Goal: Task Accomplishment & Management: Use online tool/utility

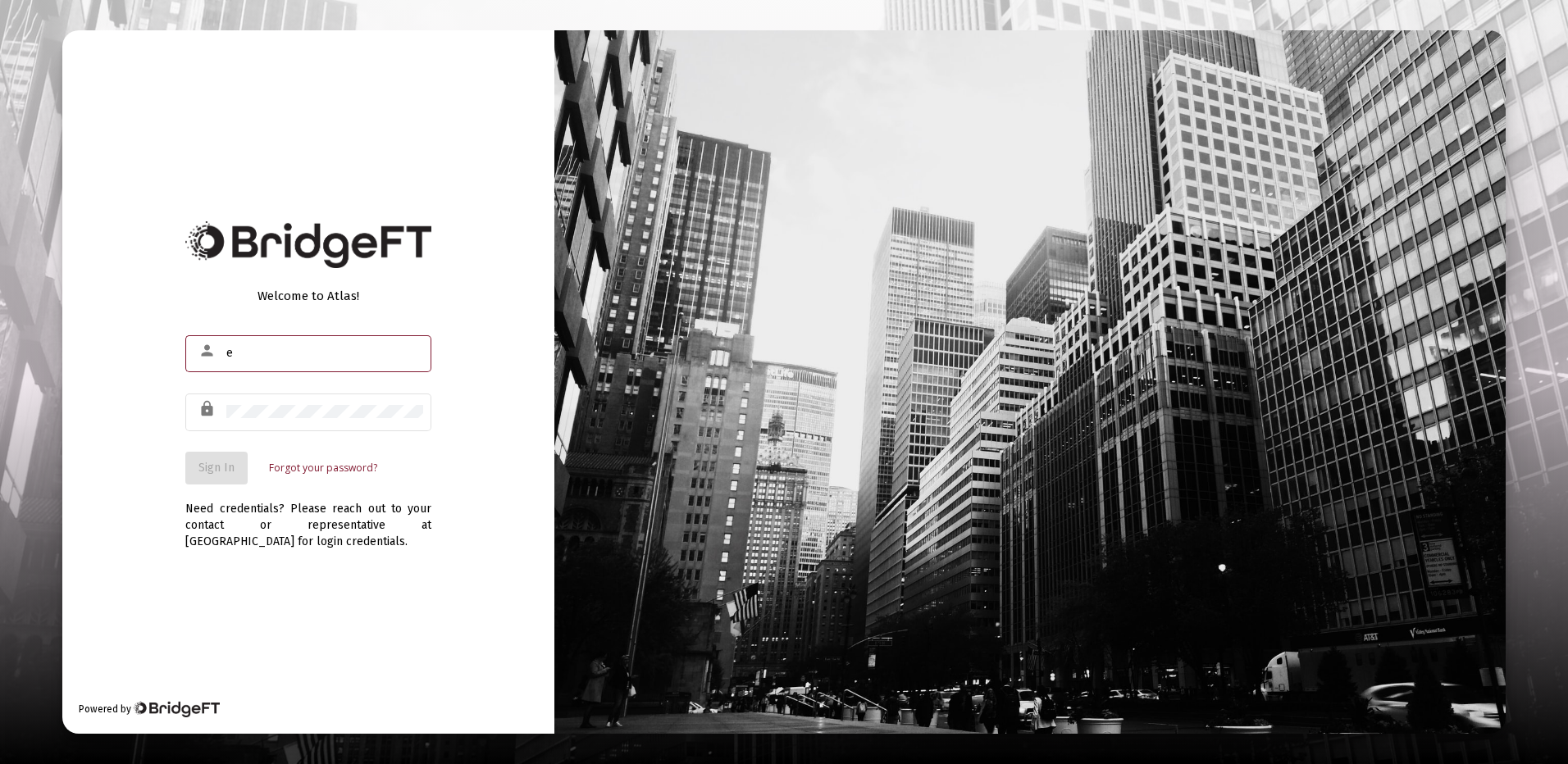
drag, startPoint x: 228, startPoint y: 346, endPoint x: 596, endPoint y: 351, distance: 368.0
click at [579, 351] on div "Welcome to Atlas! person e lock Sign In Forgot your password? Need credentials?…" at bounding box center [784, 382] width 1442 height 703
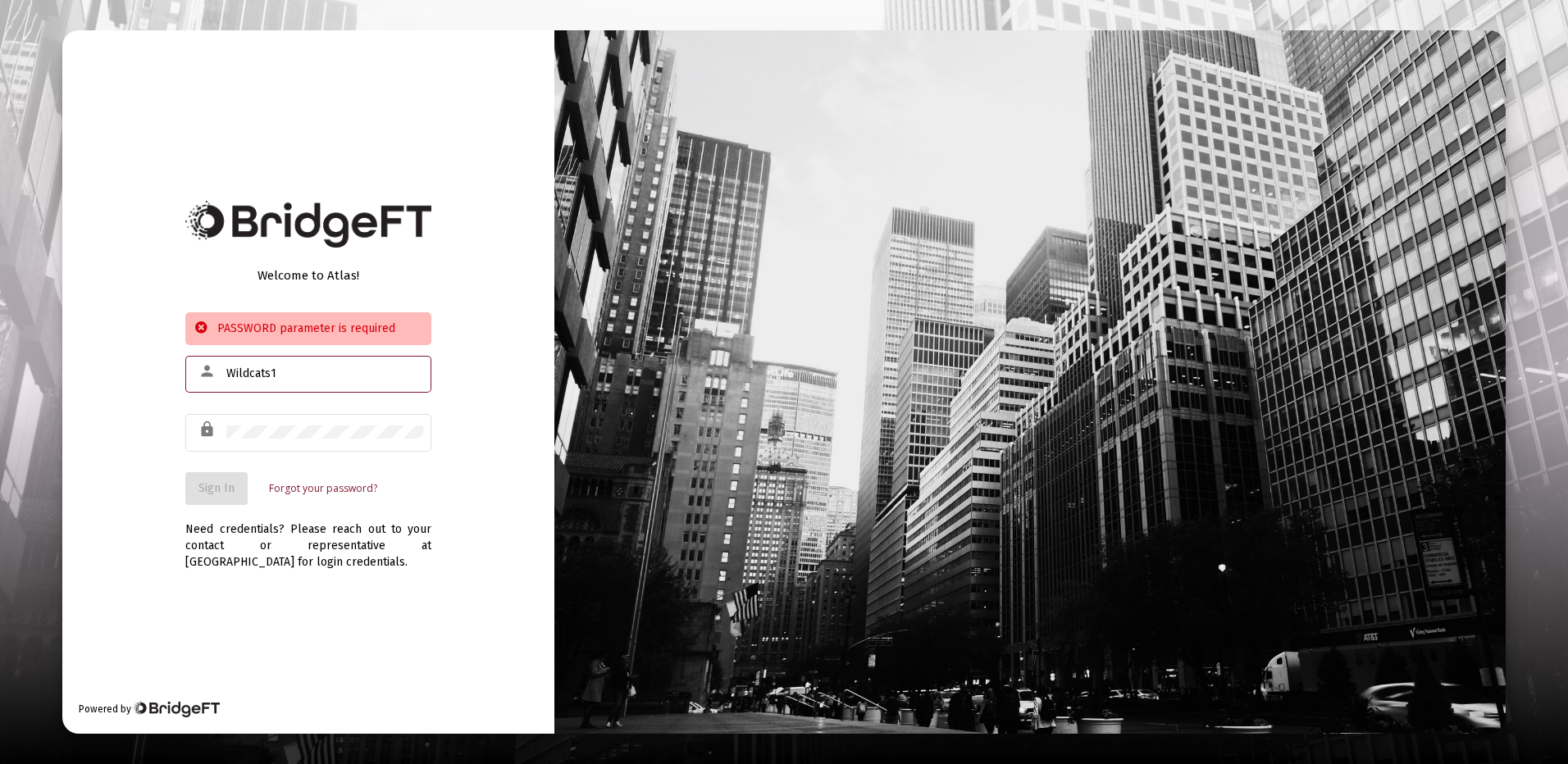
drag, startPoint x: 227, startPoint y: 367, endPoint x: 675, endPoint y: 346, distance: 448.5
click at [659, 353] on div "Welcome to Atlas! PASSWORD parameter is required person Wildcats1 lock Sign In …" at bounding box center [784, 382] width 1442 height 703
type input "[PERSON_NAME][EMAIL_ADDRESS][DOMAIN_NAME]"
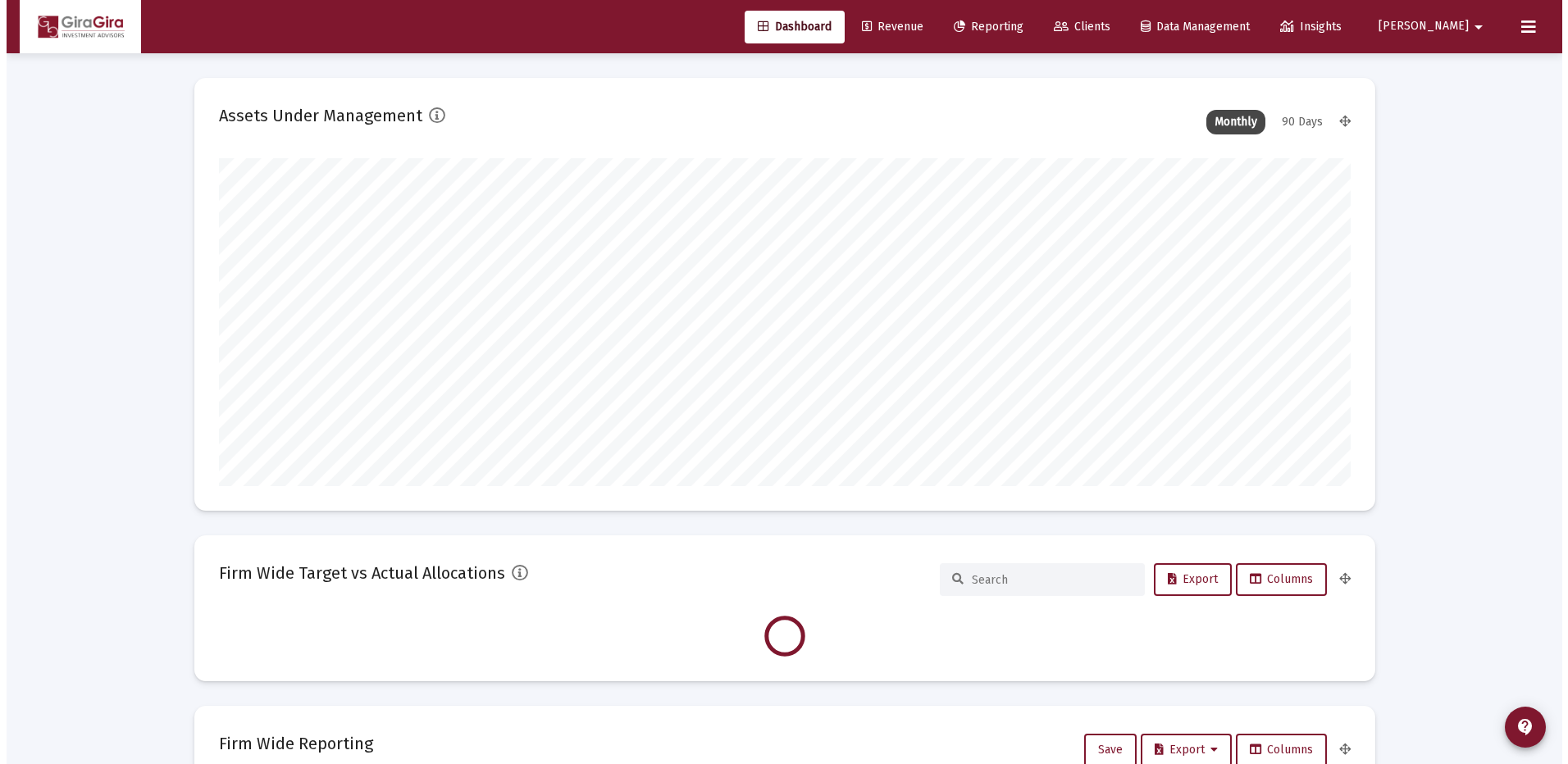
scroll to position [328, 609]
click at [1017, 29] on span "Reporting" at bounding box center [982, 26] width 70 height 14
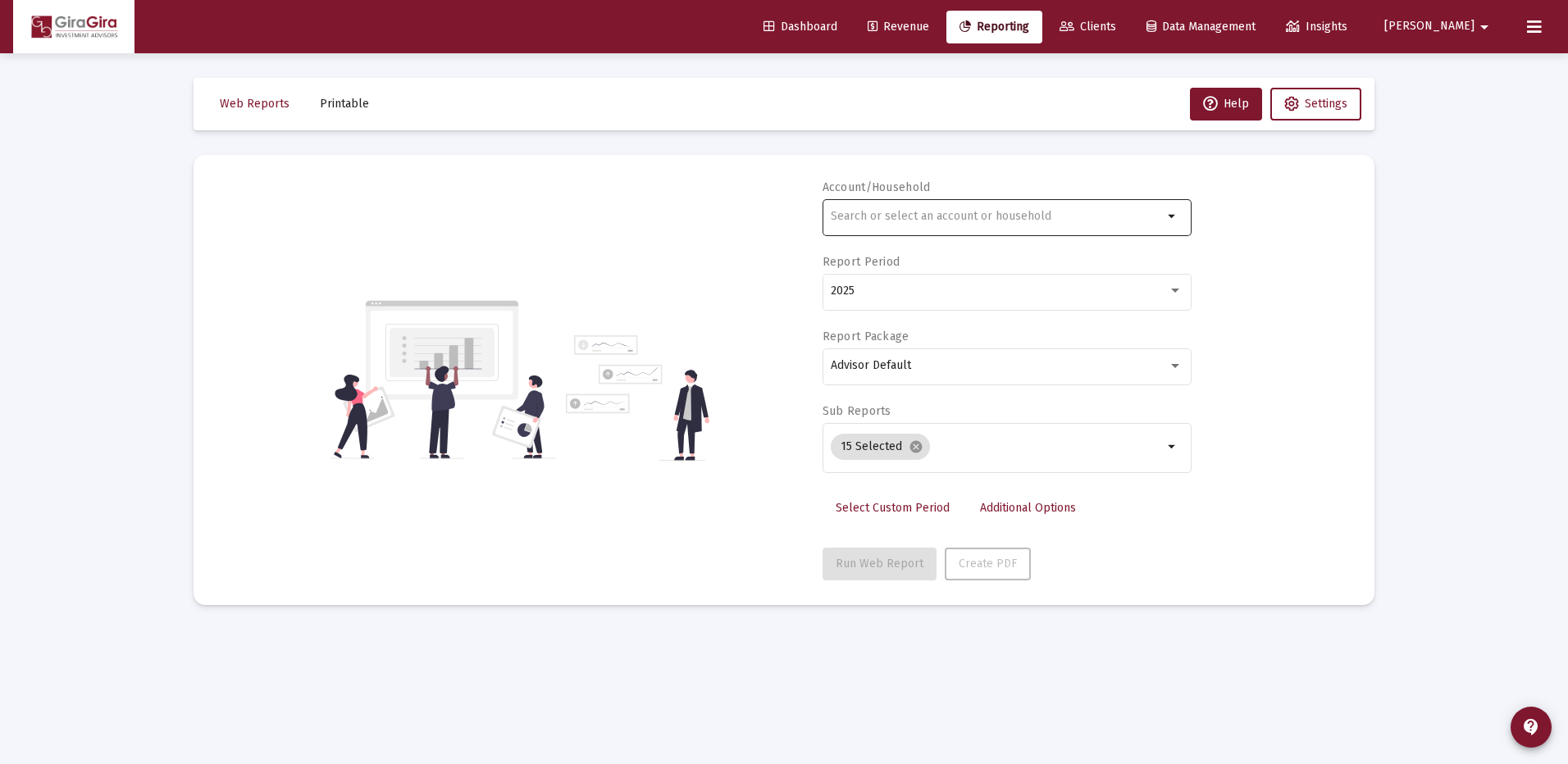
click at [858, 205] on div at bounding box center [996, 215] width 332 height 40
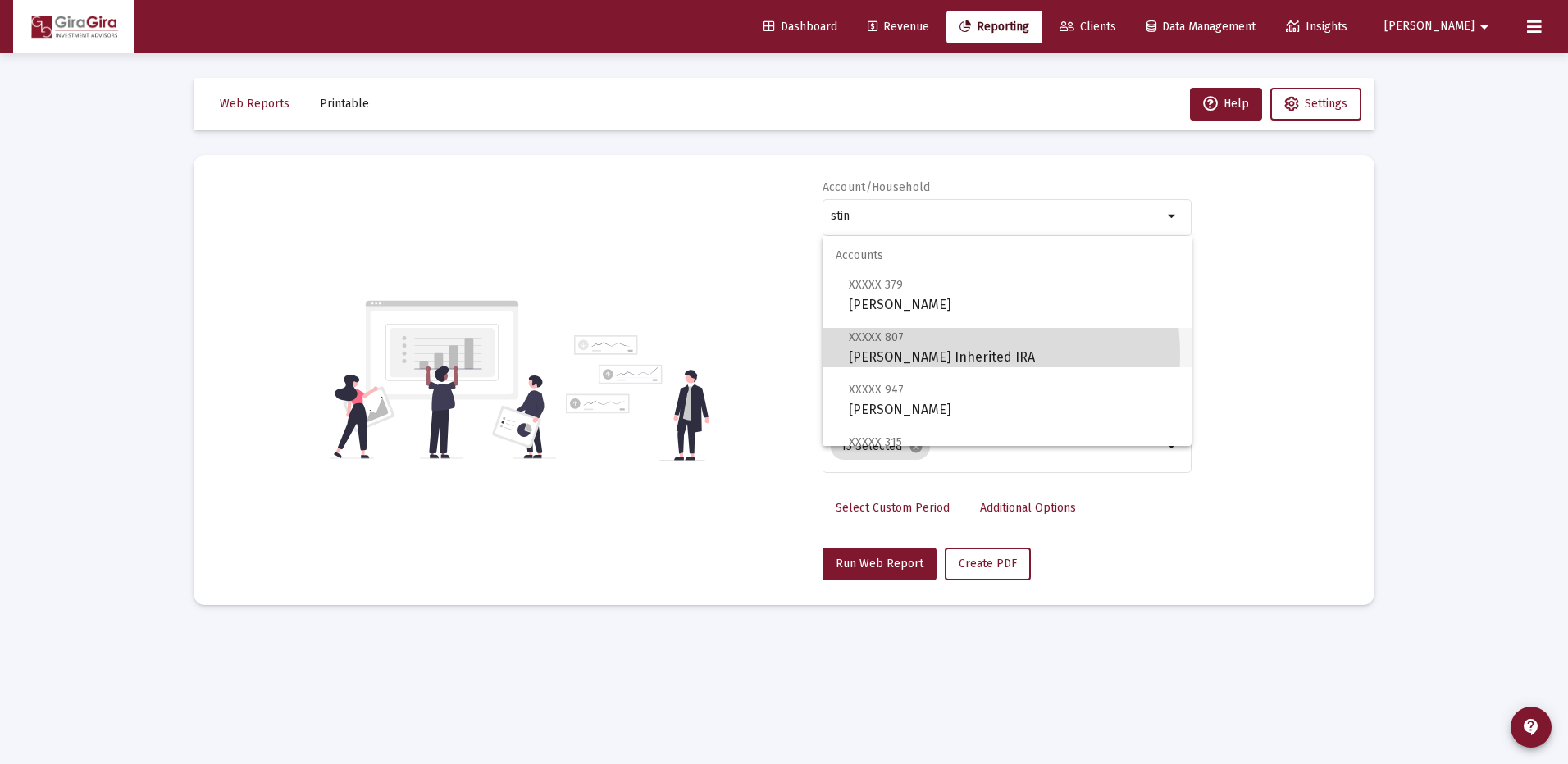
click at [926, 355] on span "XXXXX 807 [PERSON_NAME] Inherited IRA" at bounding box center [1013, 346] width 330 height 40
type input "[PERSON_NAME] Inherited IRA"
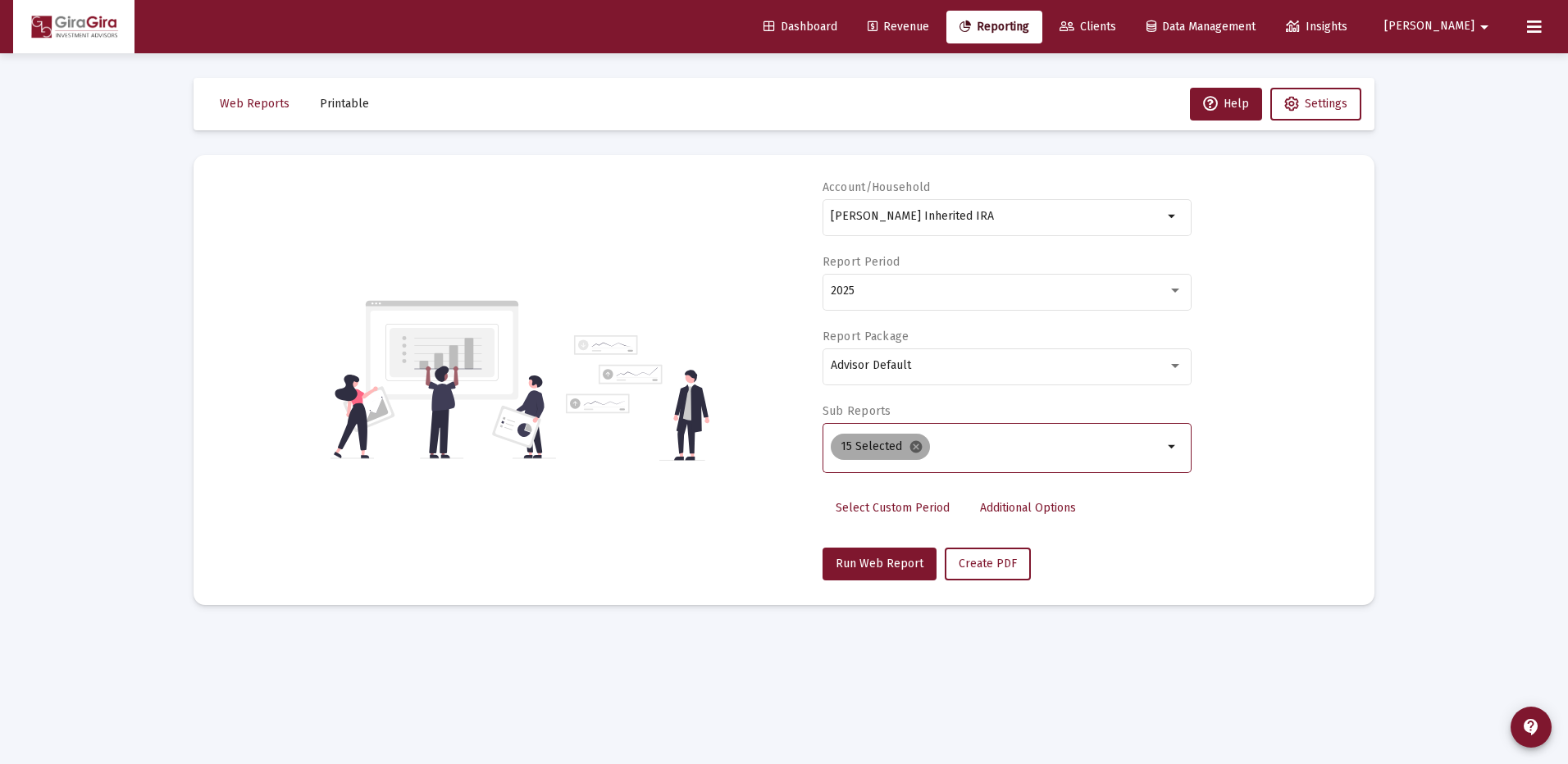
click at [912, 445] on mat-icon "cancel" at bounding box center [915, 447] width 15 height 15
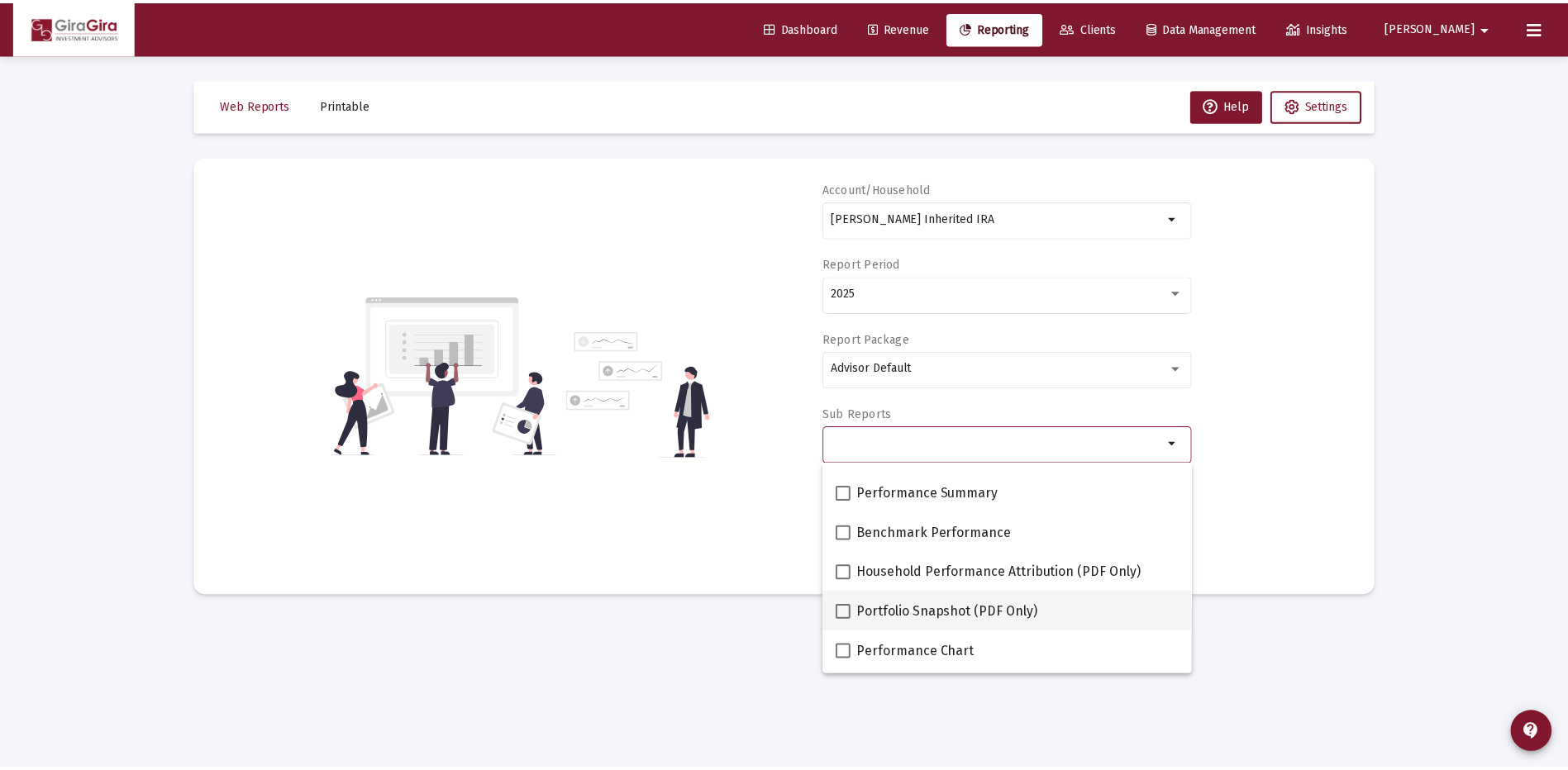
scroll to position [166, 0]
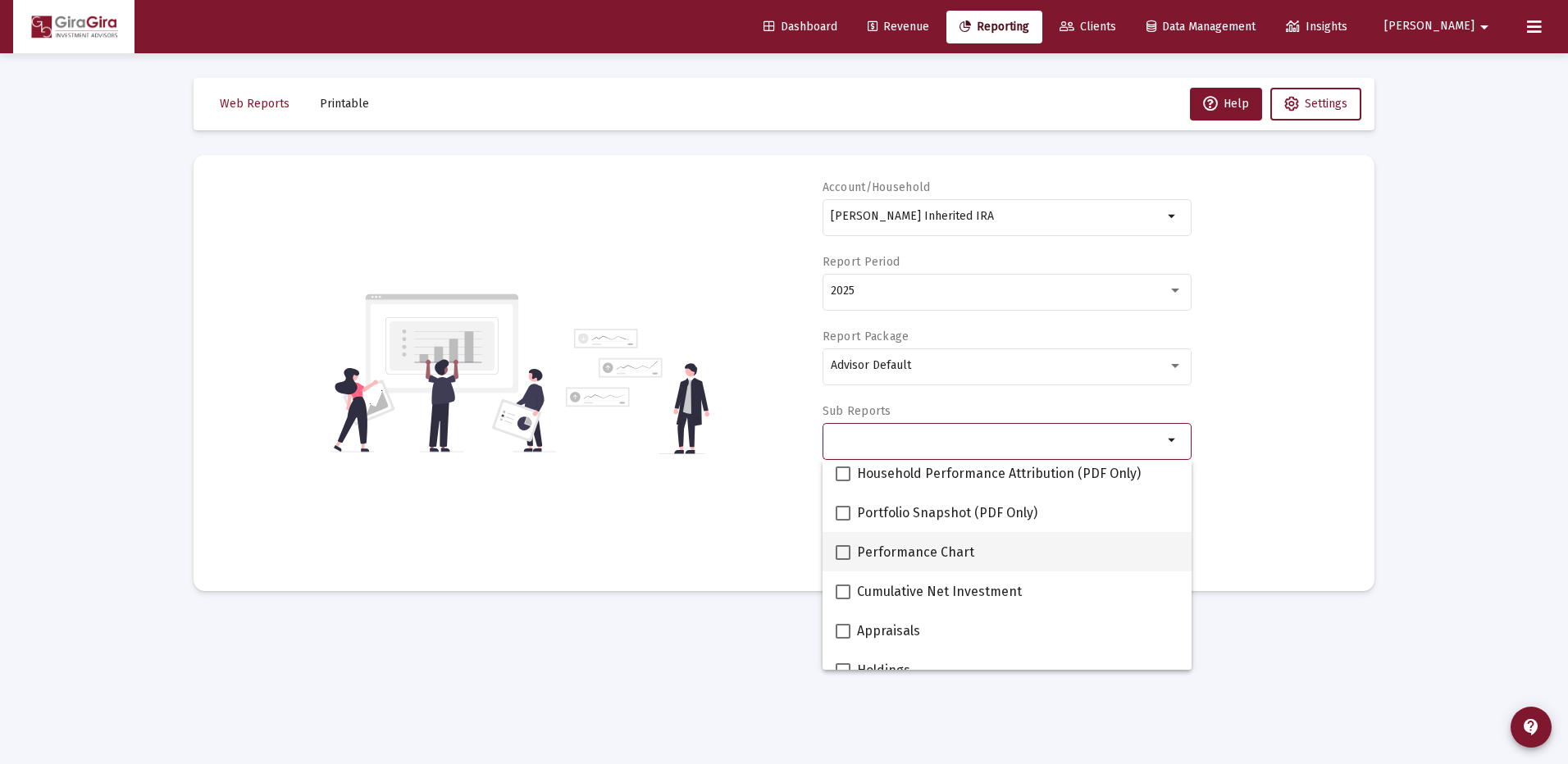
click at [846, 551] on span at bounding box center [843, 552] width 15 height 15
click at [843, 560] on input "Performance Chart" at bounding box center [842, 560] width 1 height 1
checkbox input "true"
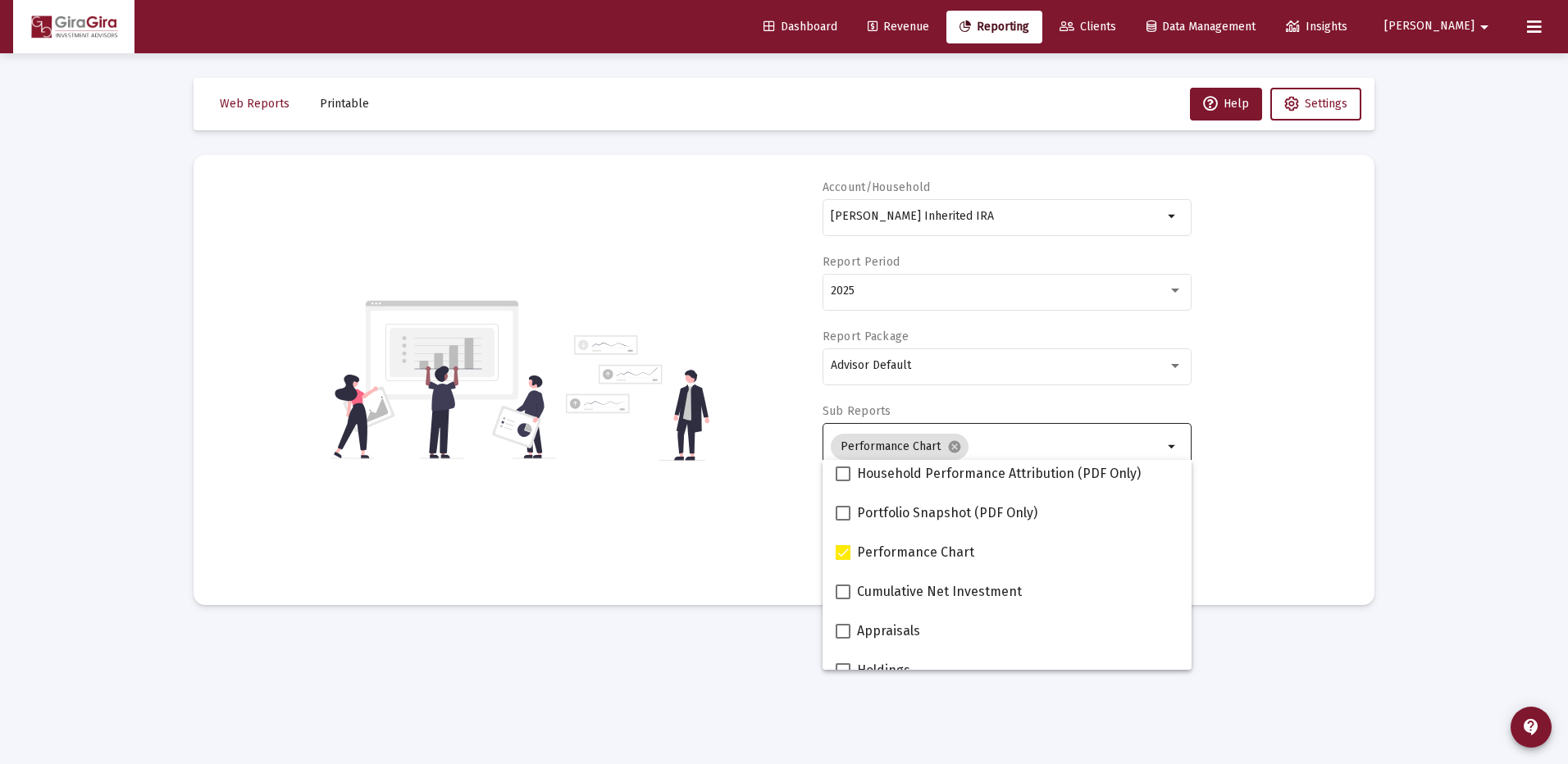
click at [1242, 511] on div "Account/Household [PERSON_NAME] Inherited IRA arrow_drop_down Report Period 202…" at bounding box center [784, 381] width 1132 height 401
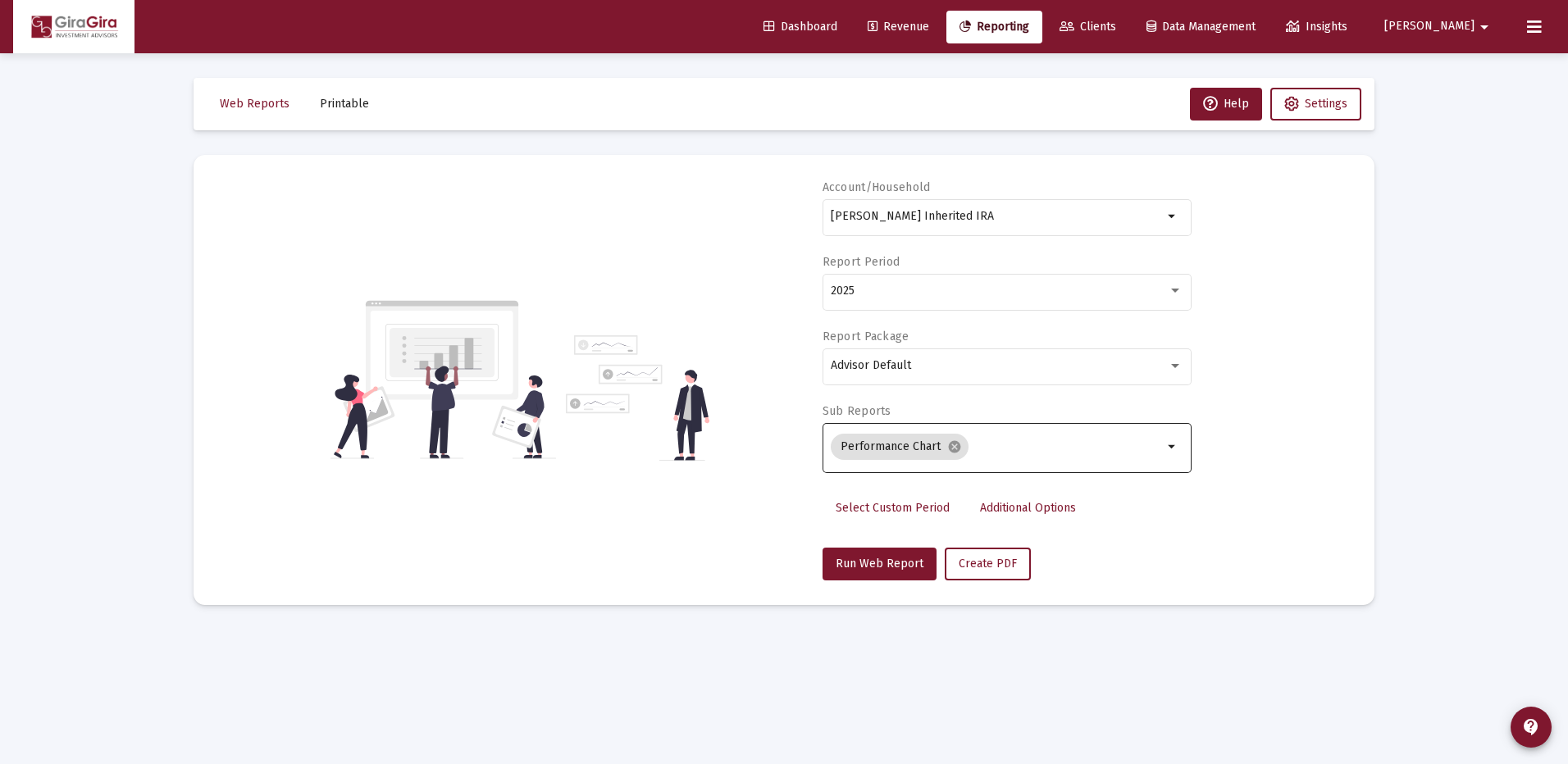
click at [987, 498] on link "Additional Options" at bounding box center [1028, 509] width 123 height 33
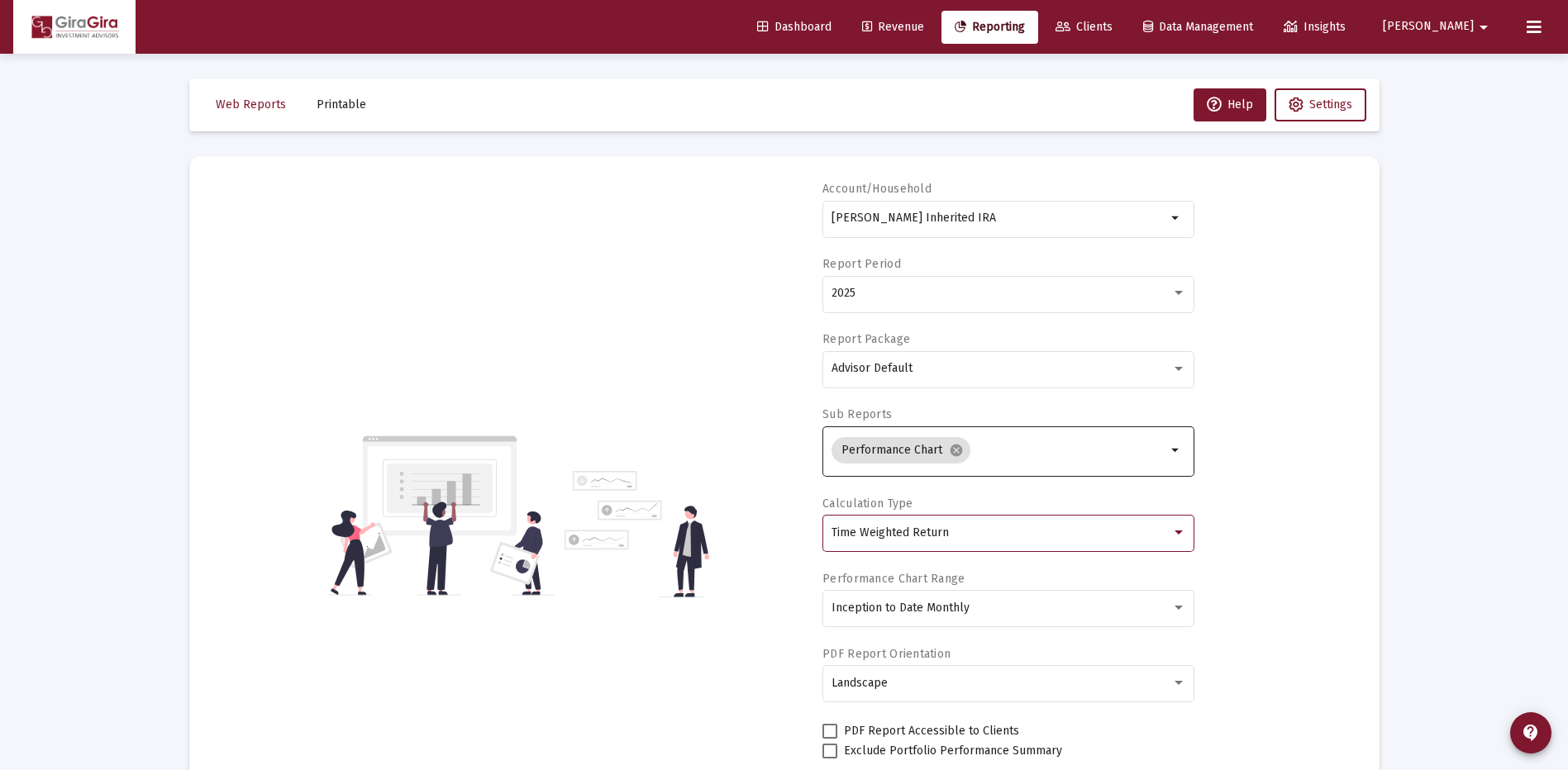
click at [956, 532] on div "Time Weighted Return" at bounding box center [1002, 533] width 340 height 13
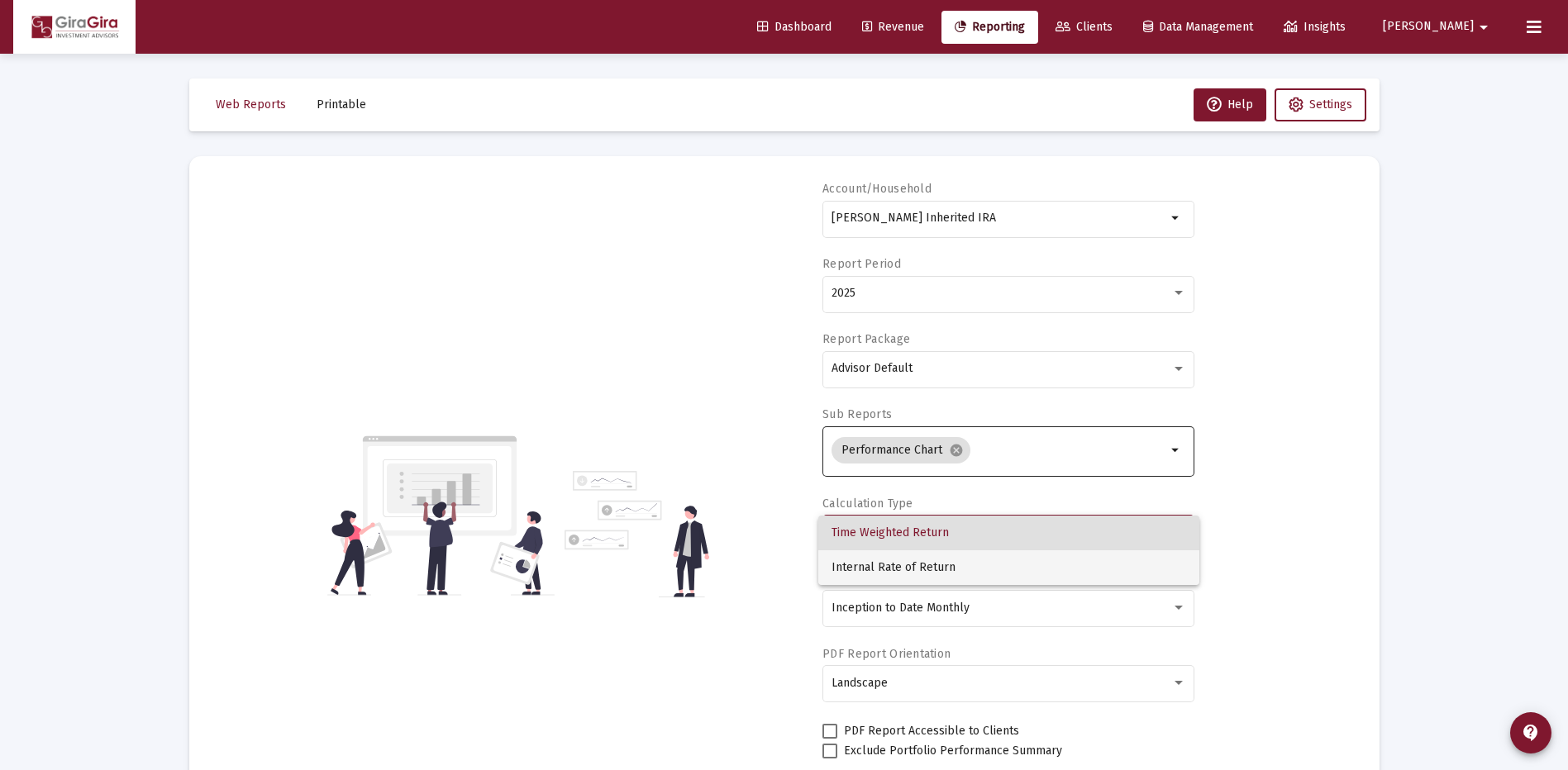
click at [930, 571] on span "Internal Rate of Return" at bounding box center [1009, 567] width 354 height 34
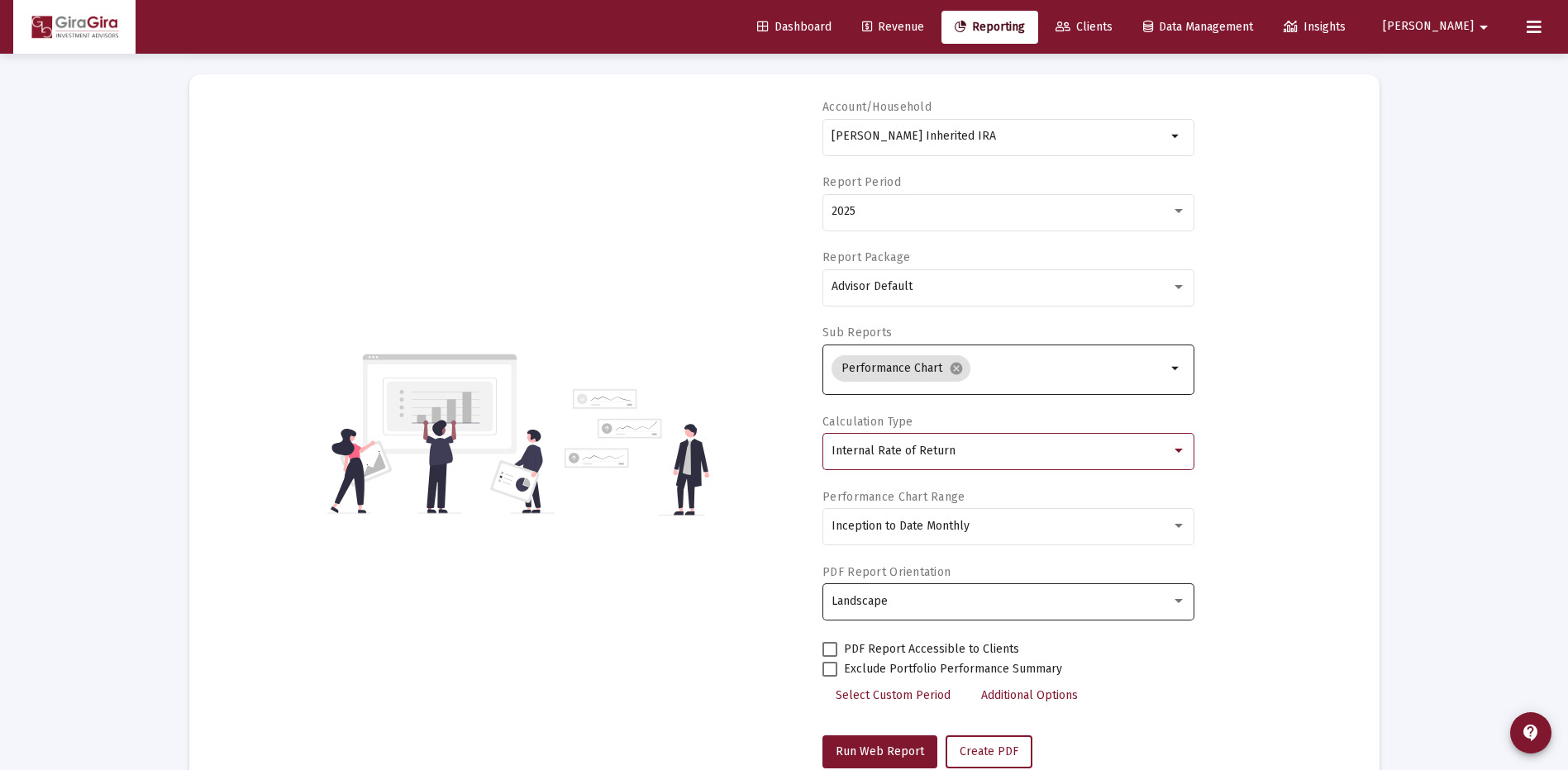
scroll to position [129, 0]
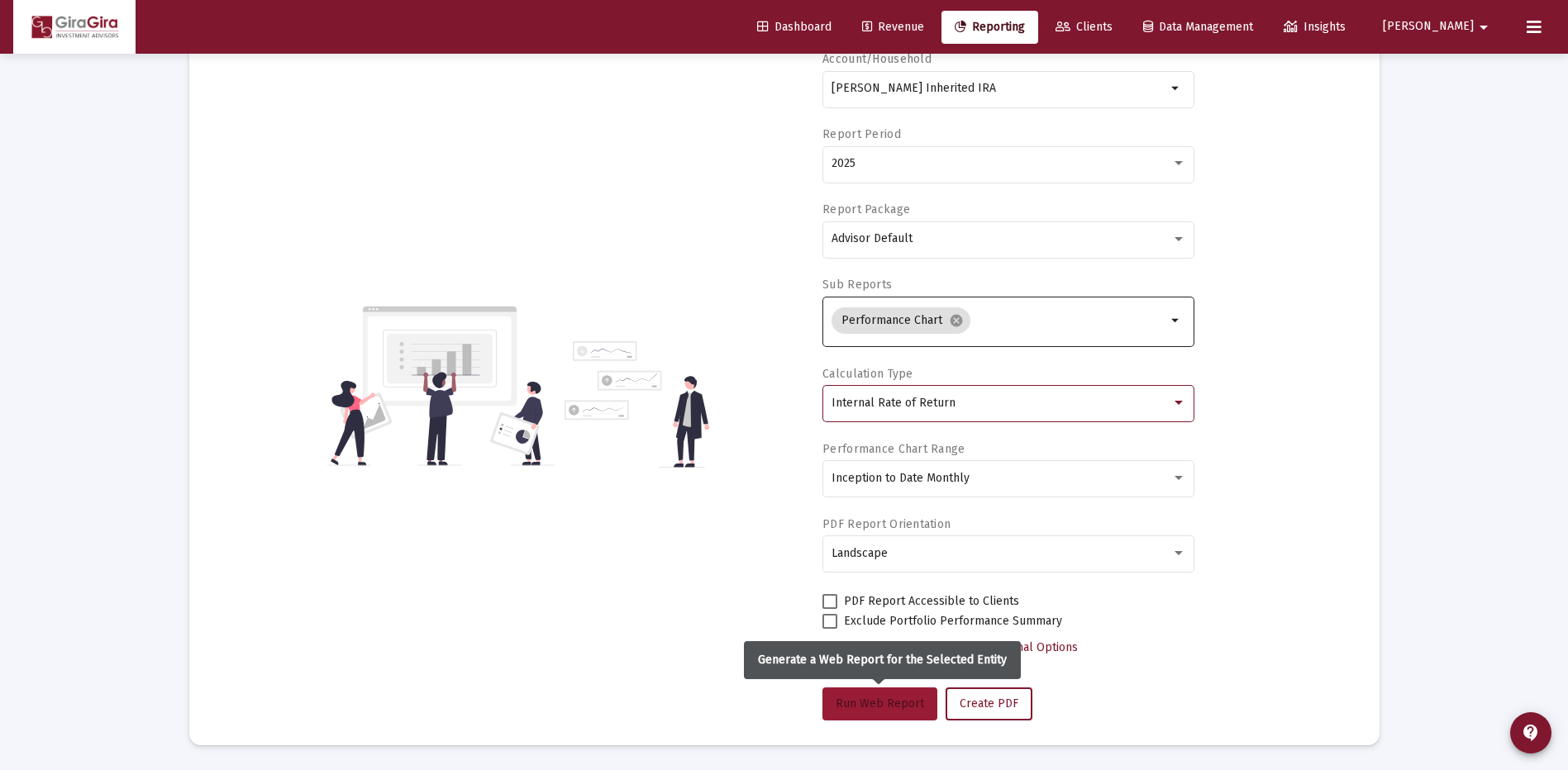
click at [909, 708] on span "Run Web Report" at bounding box center [880, 703] width 88 height 14
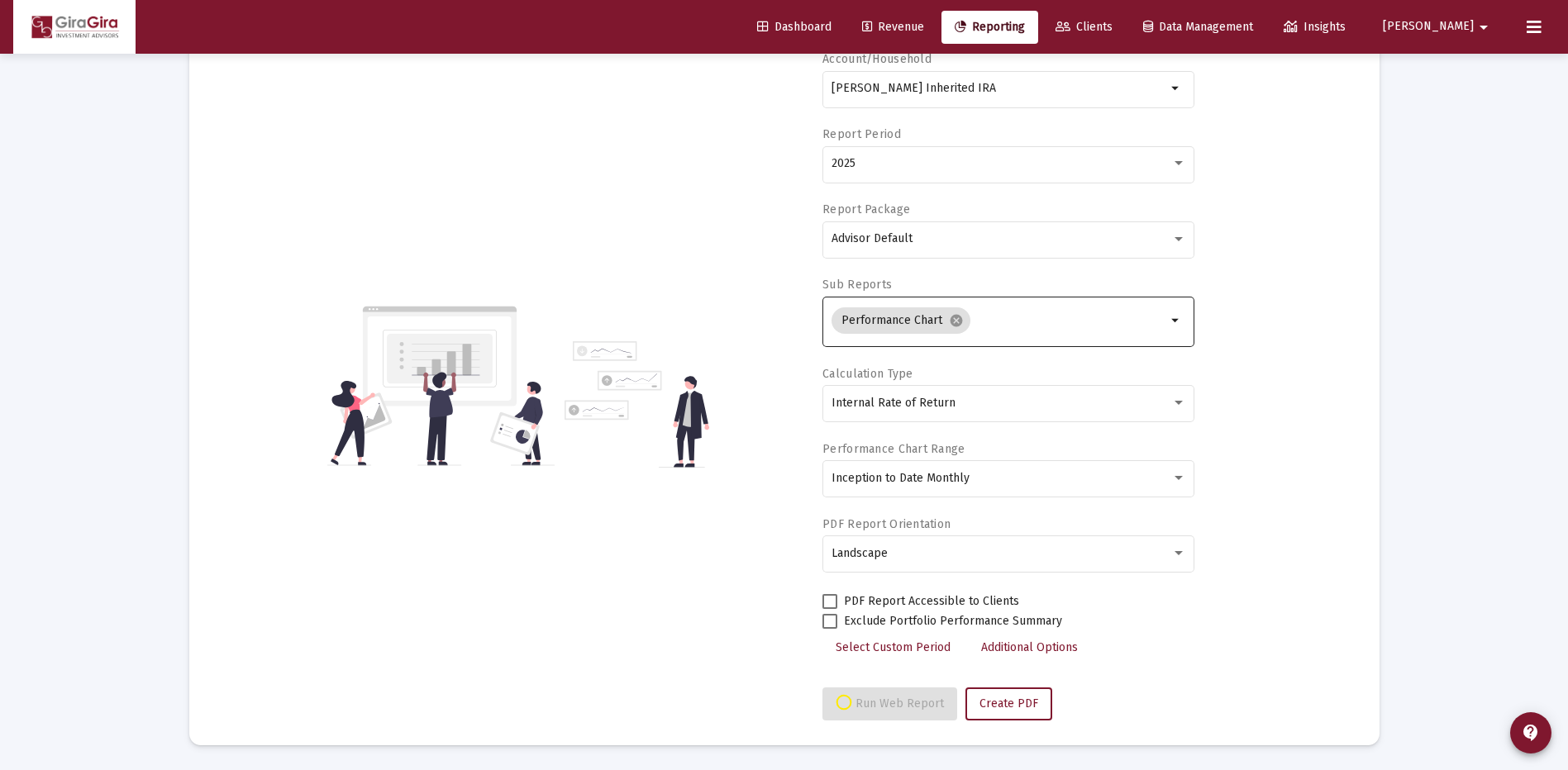
select select "View all"
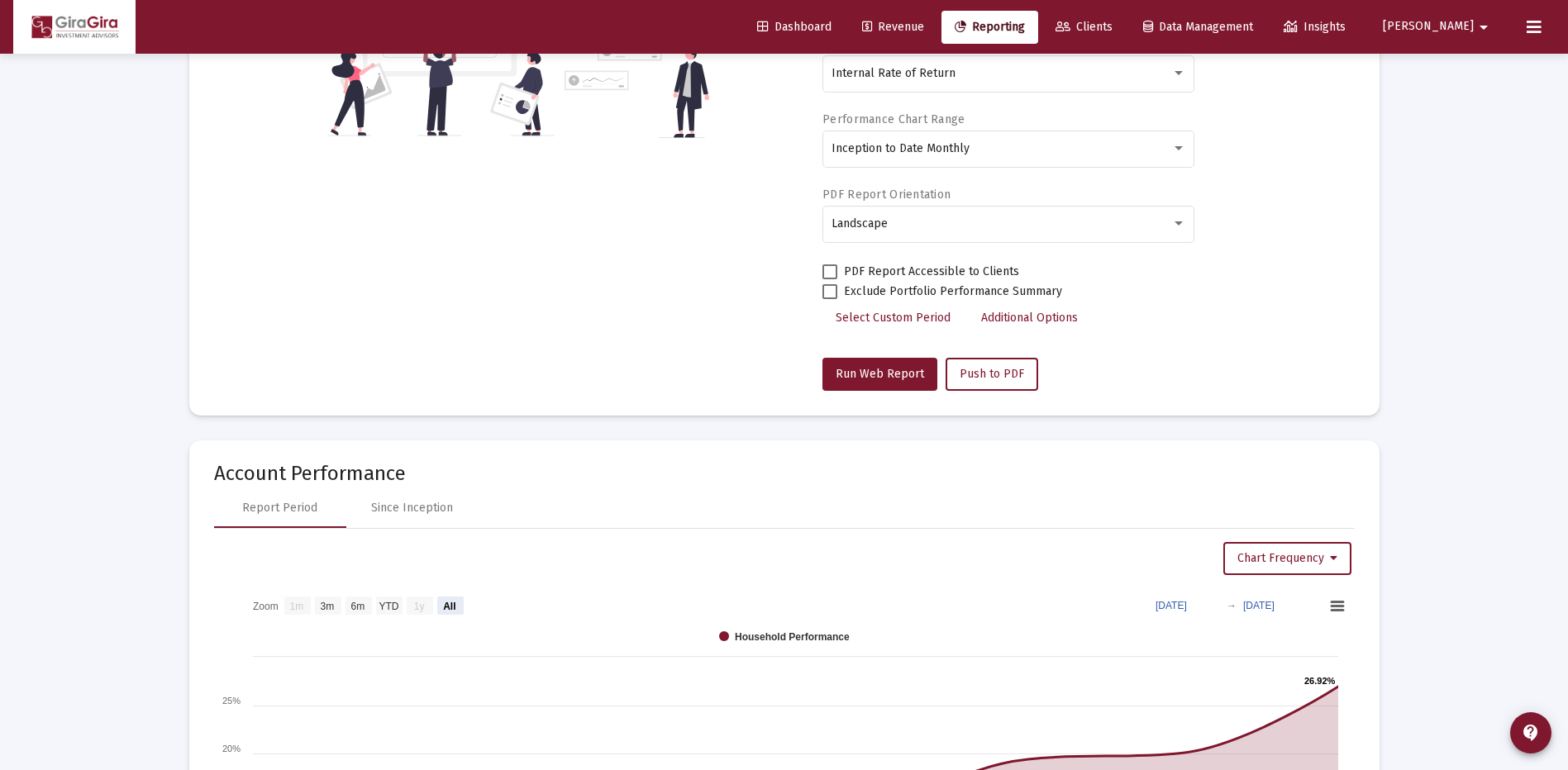
scroll to position [331, 0]
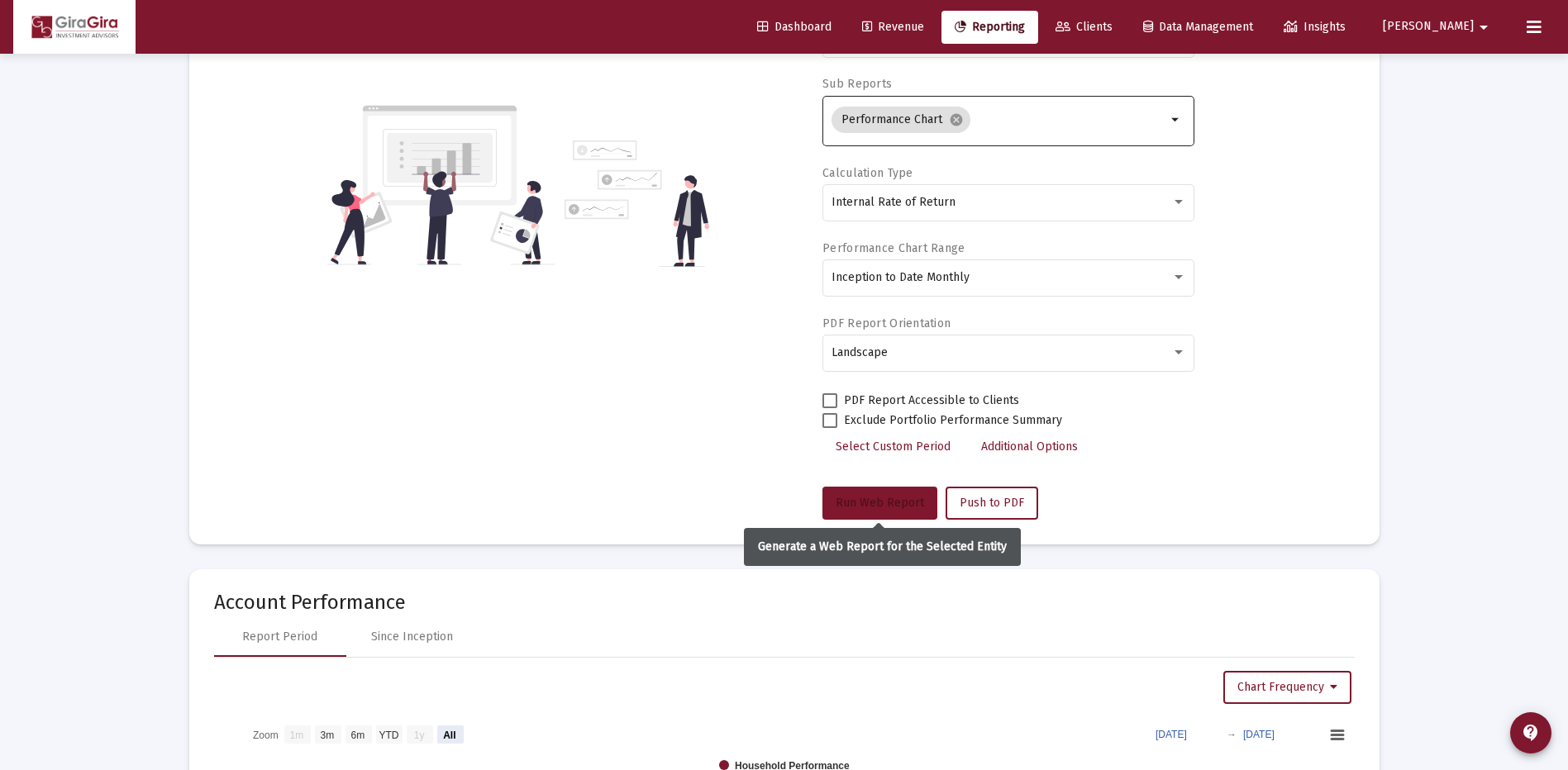
click at [882, 501] on span "Run Web Report" at bounding box center [880, 503] width 88 height 14
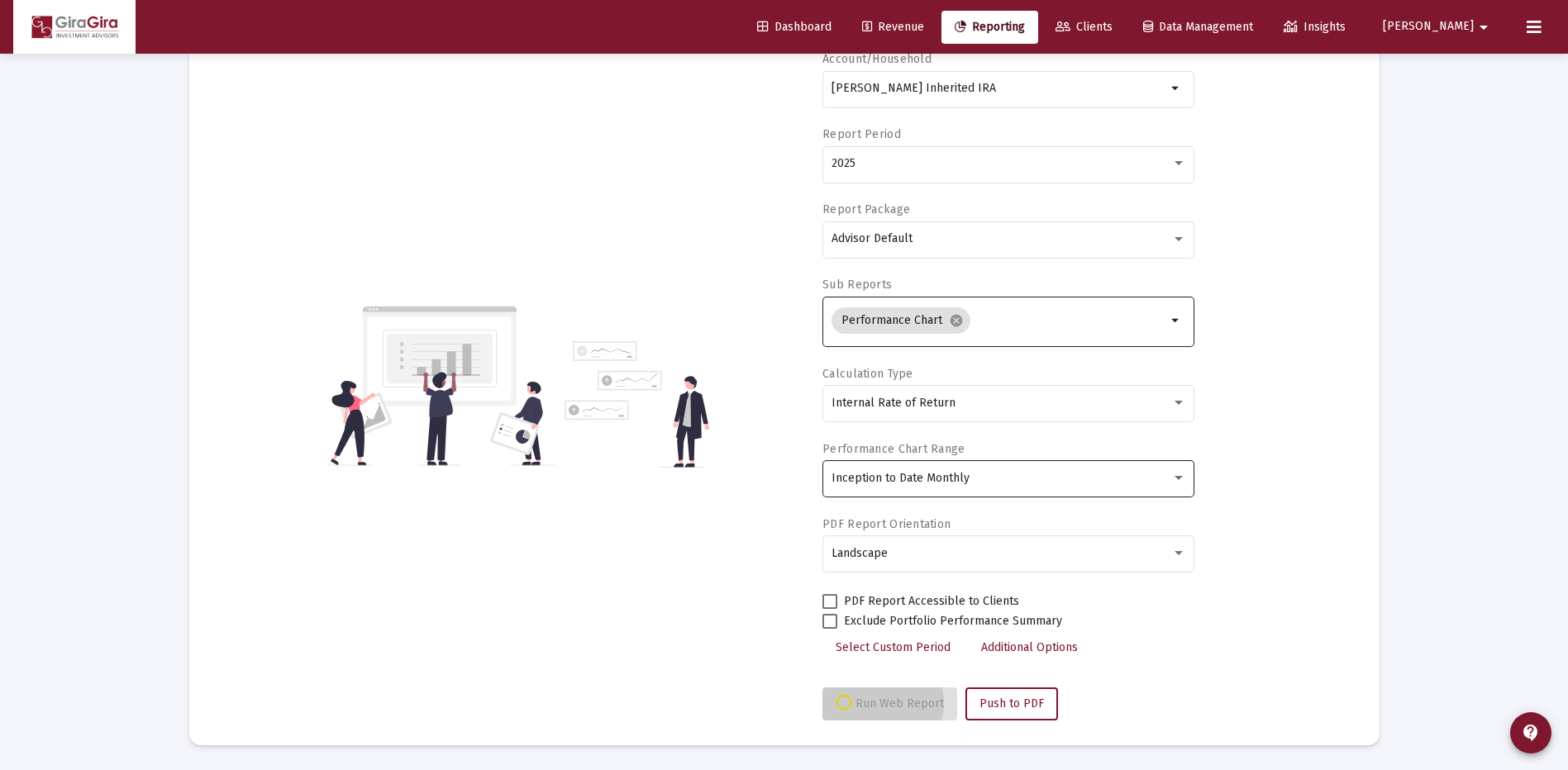
scroll to position [129, 0]
select select "View all"
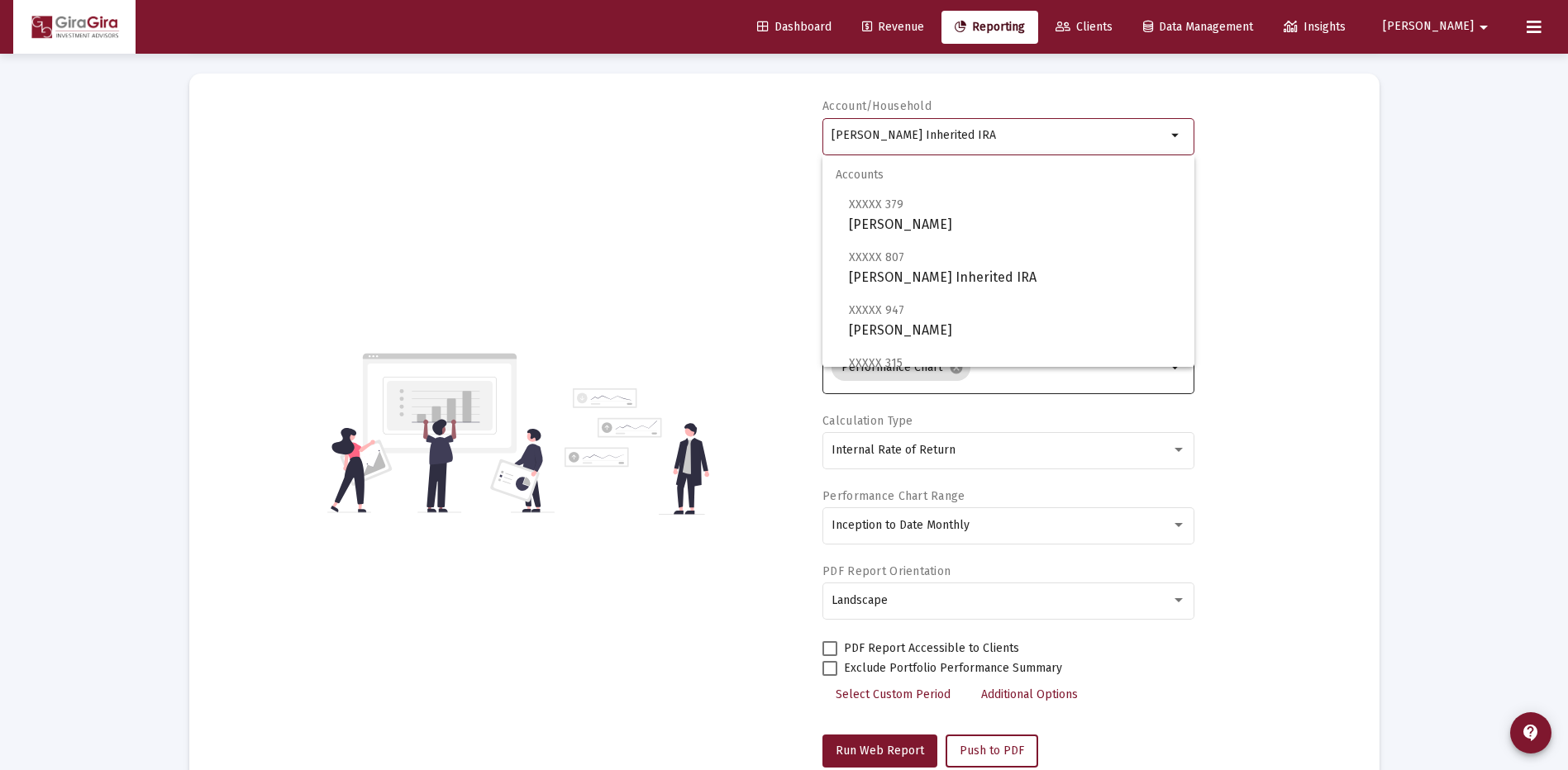
click at [904, 139] on input "[PERSON_NAME] Inherited IRA" at bounding box center [999, 134] width 335 height 13
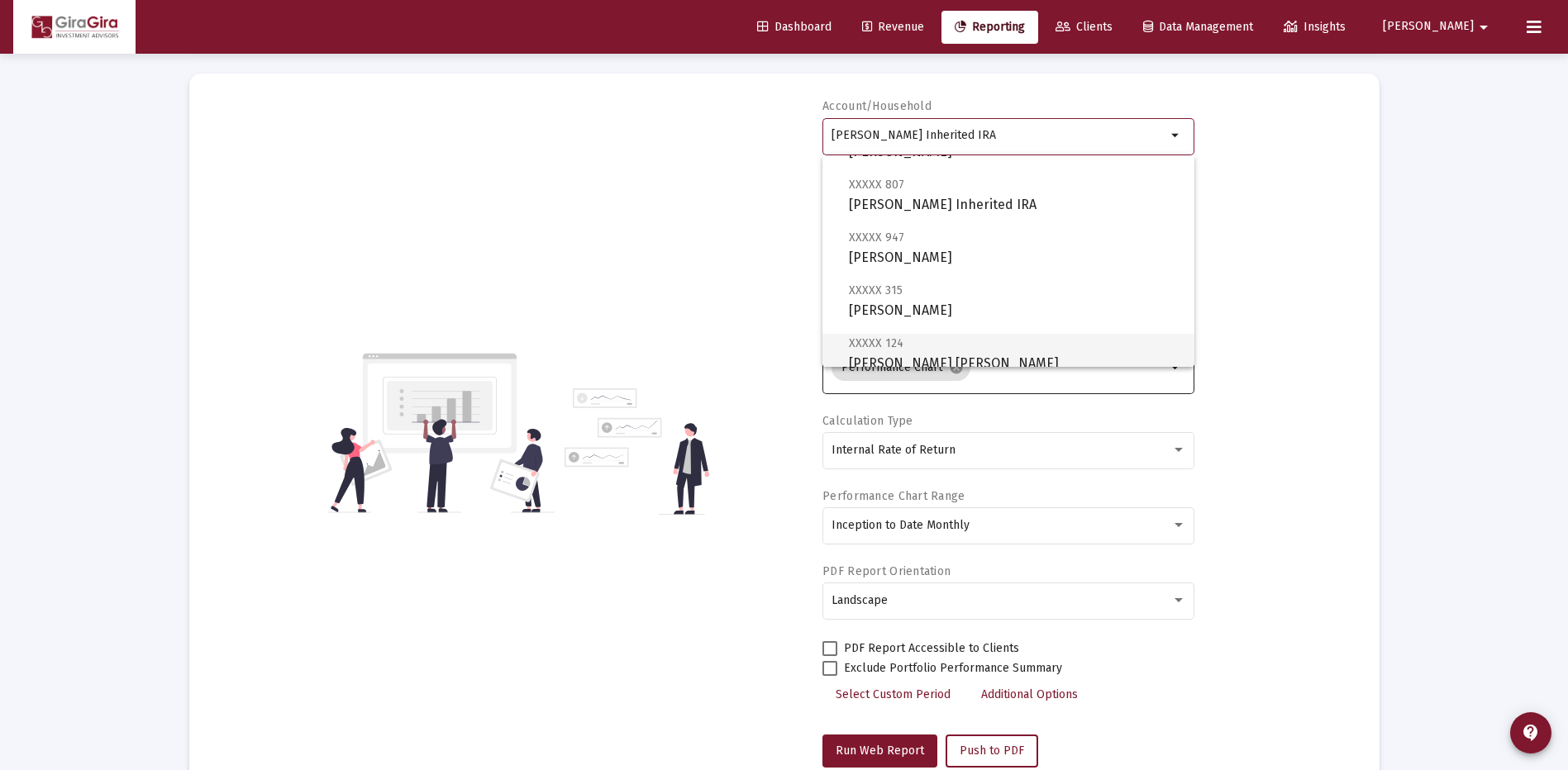
scroll to position [166, 0]
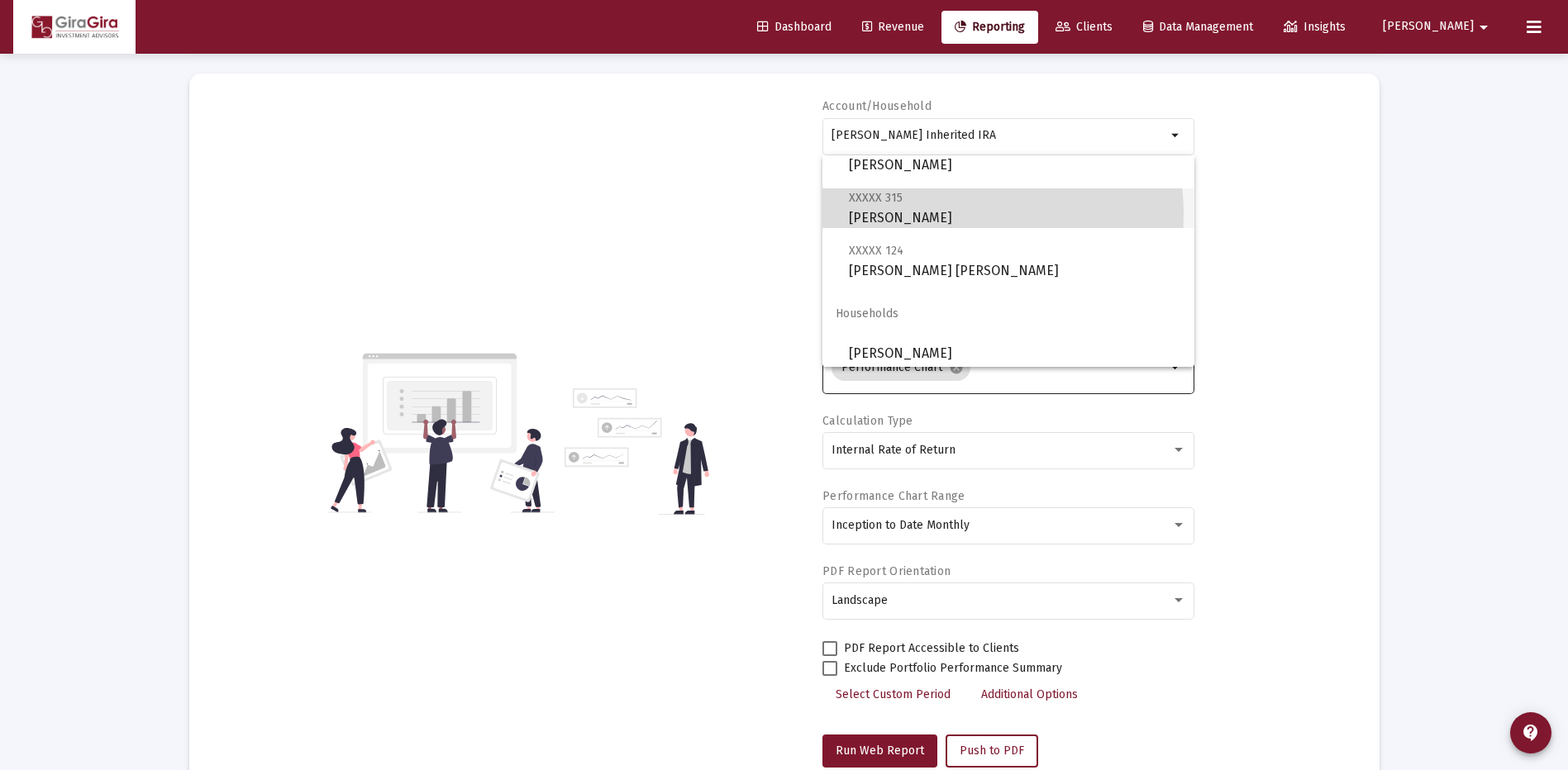
click at [928, 214] on span "XXXXX 315 [PERSON_NAME] Individual" at bounding box center [1015, 207] width 333 height 40
type input "[PERSON_NAME]"
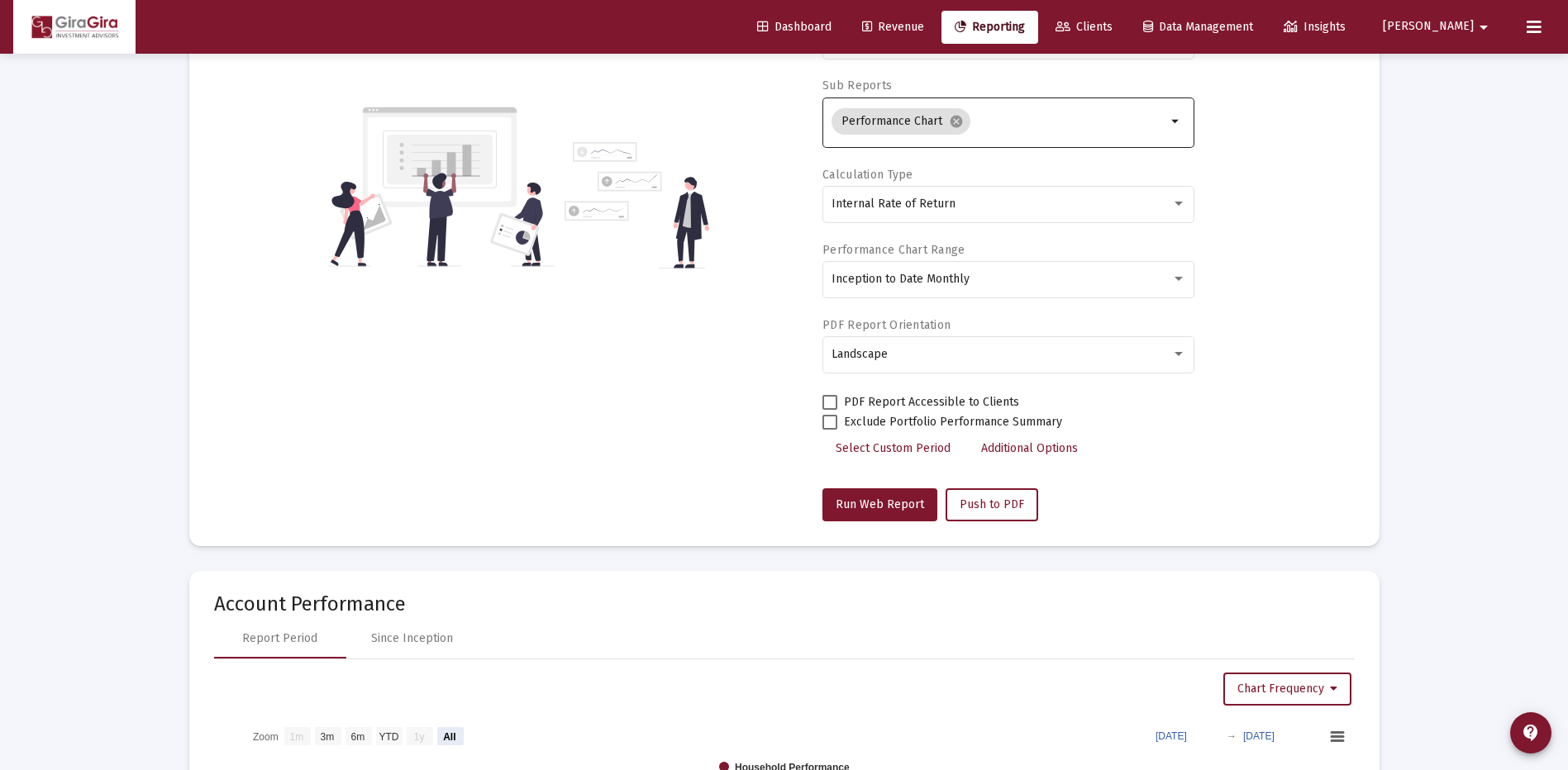
scroll to position [331, 0]
click at [877, 501] on span "Run Web Report" at bounding box center [880, 503] width 88 height 14
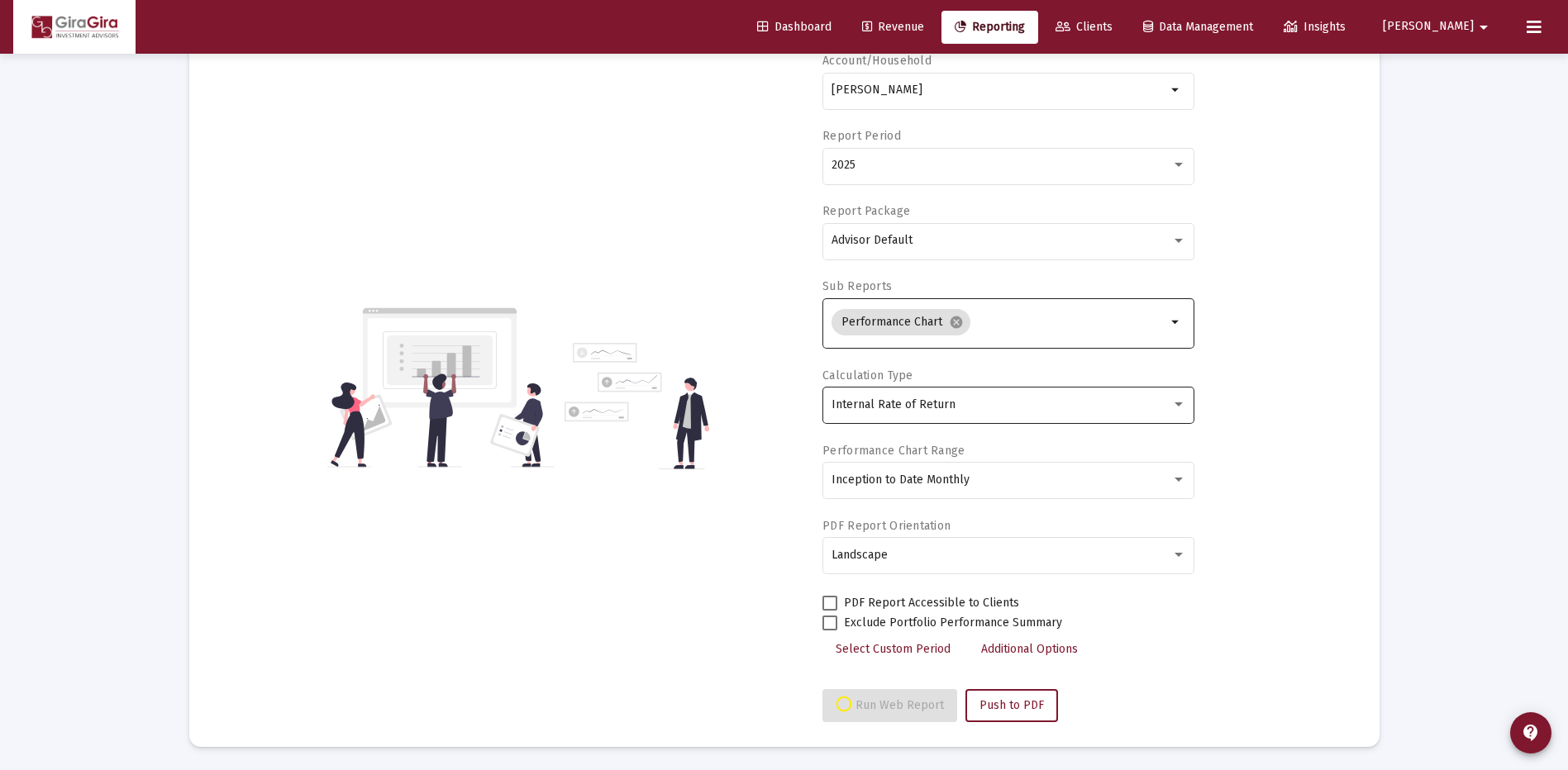
scroll to position [129, 0]
select select "View all"
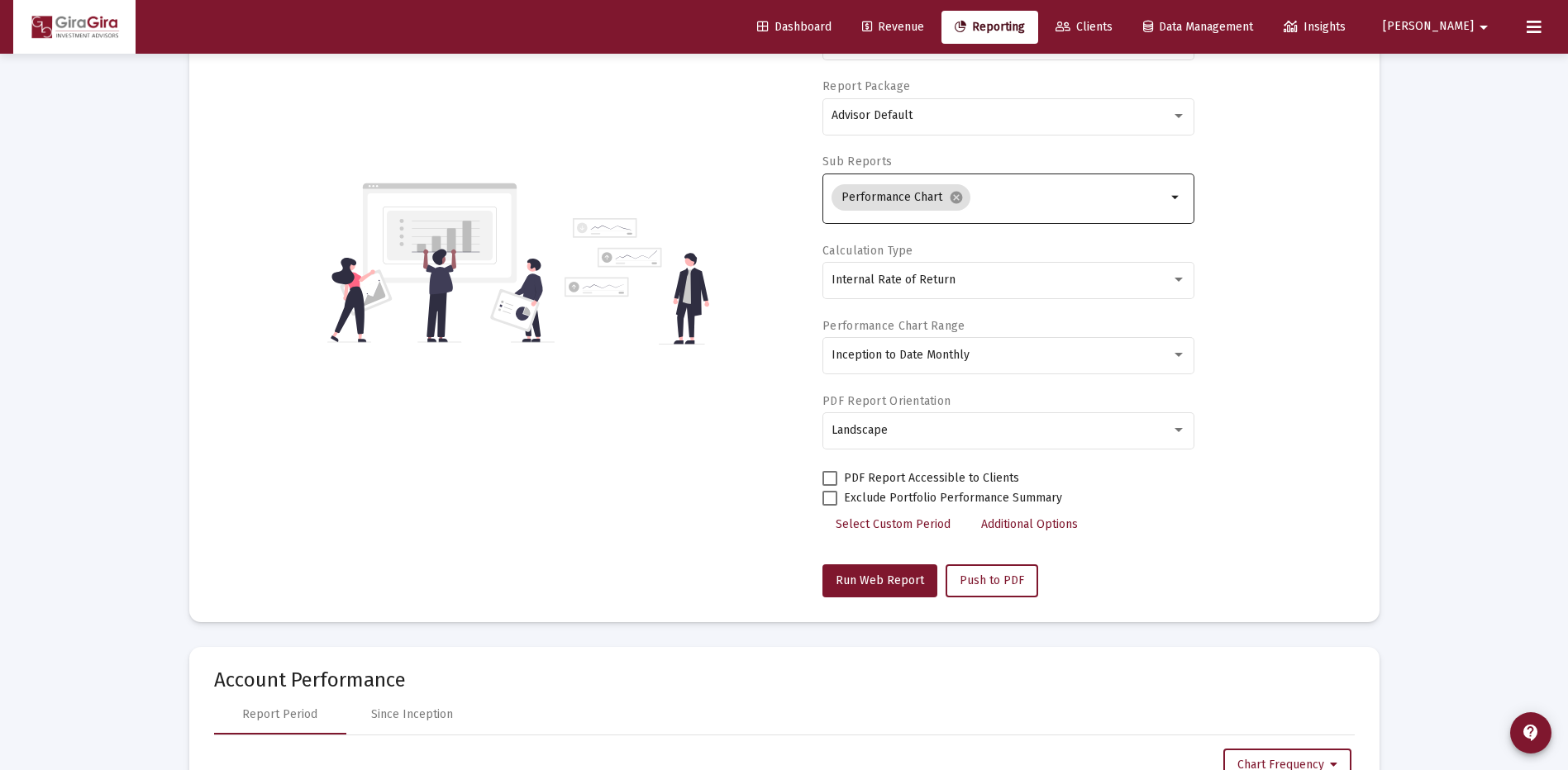
scroll to position [378, 0]
